Goal: Task Accomplishment & Management: Manage account settings

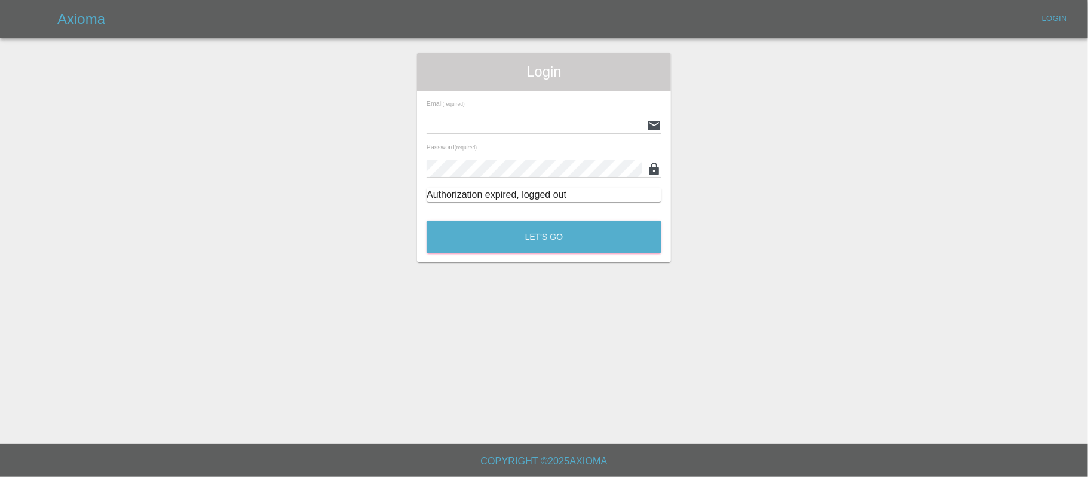
type input "stefano.sironi@axioma.co.uk"
click at [481, 256] on div "Login Email (required) stefano.sironi@axioma.co.uk Password (required) Authoriz…" at bounding box center [544, 158] width 254 height 210
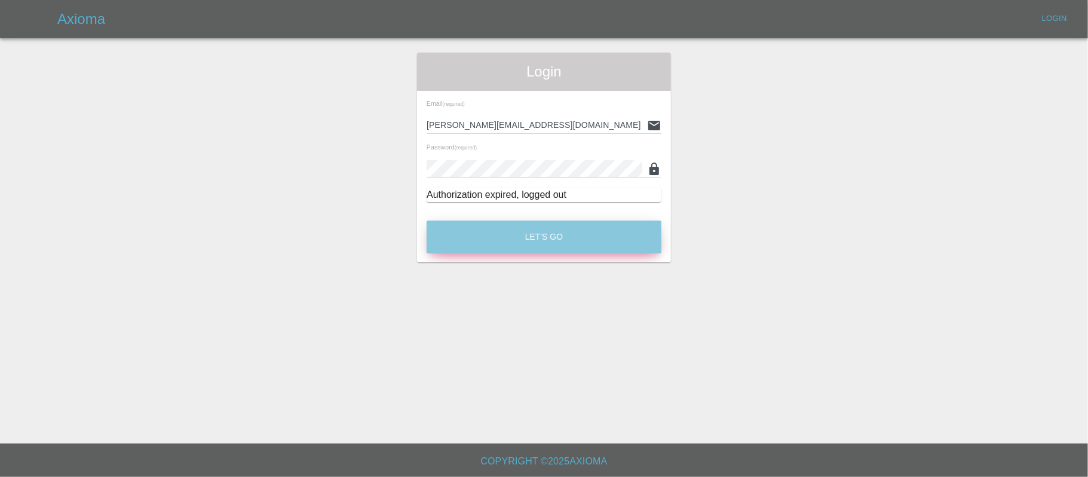
click at [493, 247] on button "Let's Go" at bounding box center [544, 236] width 235 height 33
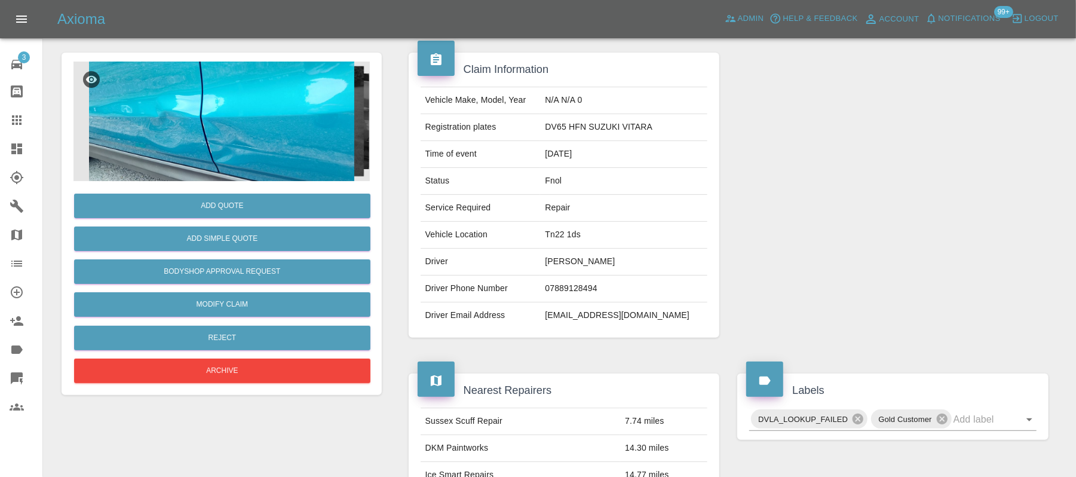
scroll to position [65, 0]
